Goal: Task Accomplishment & Management: Manage account settings

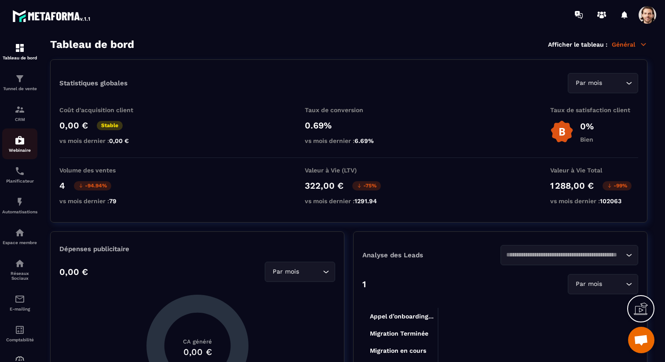
click at [20, 138] on img at bounding box center [20, 140] width 11 height 11
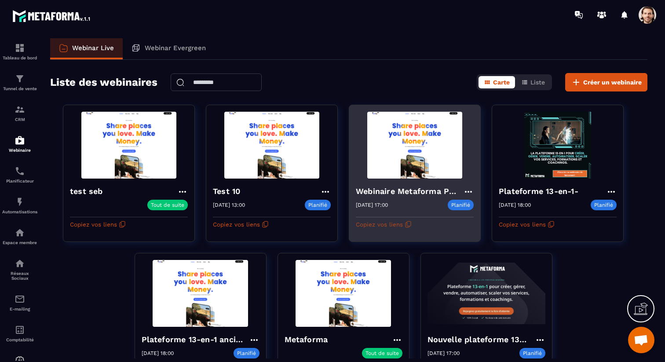
click at [395, 227] on button "Copiez vos liens" at bounding box center [384, 224] width 56 height 14
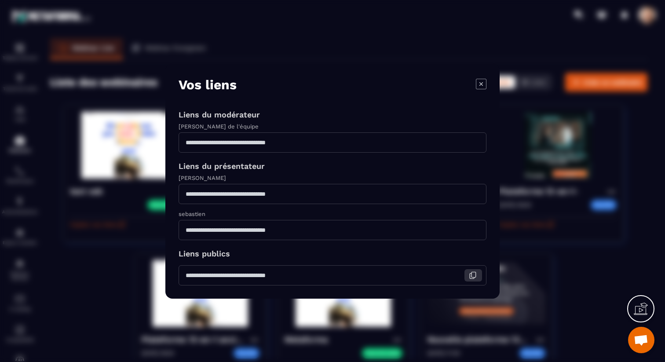
click at [470, 277] on icon "Modal window" at bounding box center [473, 275] width 8 height 8
click at [482, 84] on icon "Modal window" at bounding box center [482, 84] width 4 height 4
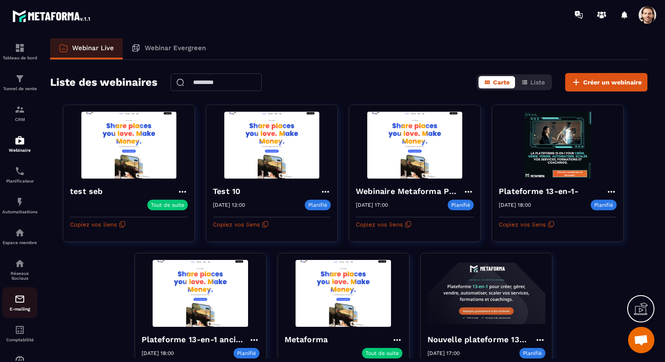
click at [19, 304] on img at bounding box center [20, 299] width 11 height 11
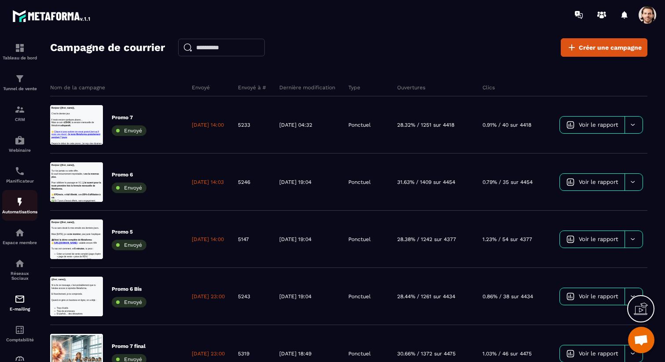
click at [25, 209] on div "Automatisations" at bounding box center [19, 206] width 35 height 18
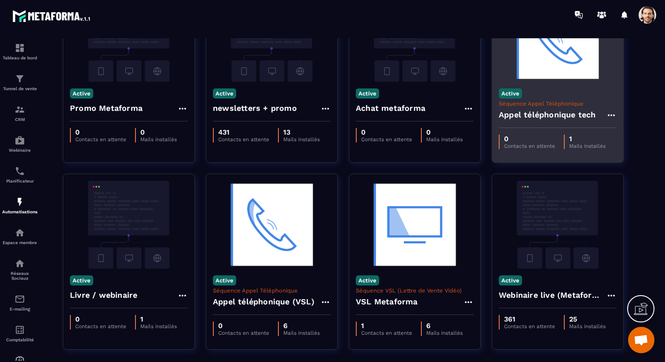
scroll to position [95, 0]
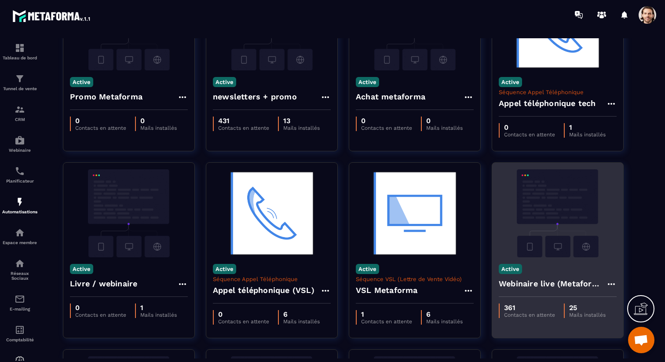
click at [513, 285] on h4 "Webinaire live (Metaforma)" at bounding box center [552, 284] width 107 height 12
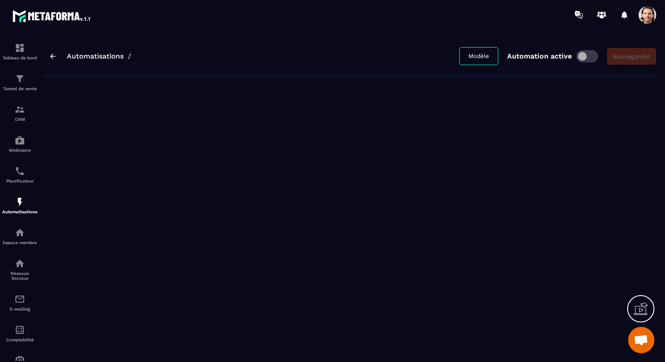
type input "**********"
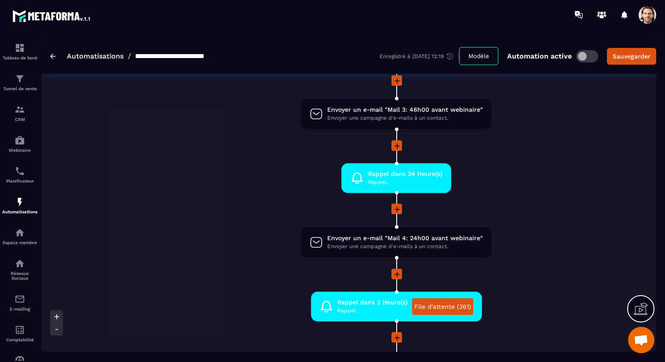
scroll to position [405, 0]
